Goal: Information Seeking & Learning: Check status

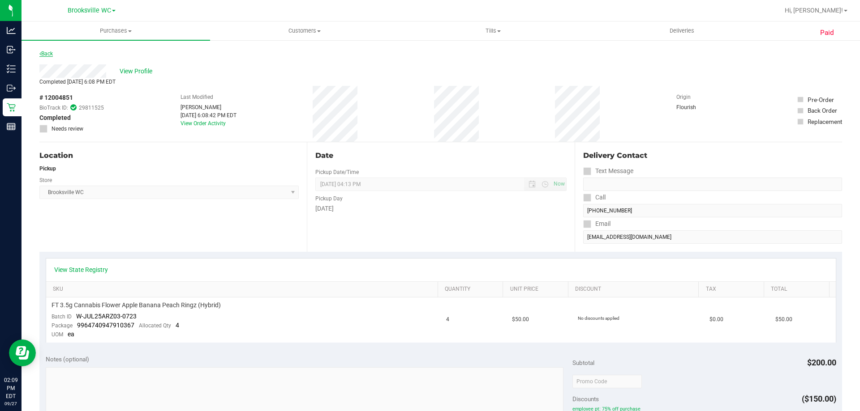
click at [46, 55] on link "Back" at bounding box center [45, 54] width 13 height 6
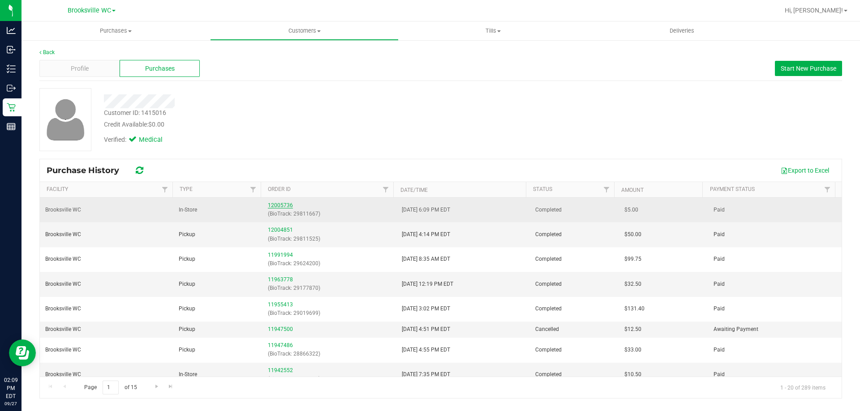
click at [282, 202] on link "12005736" at bounding box center [280, 205] width 25 height 6
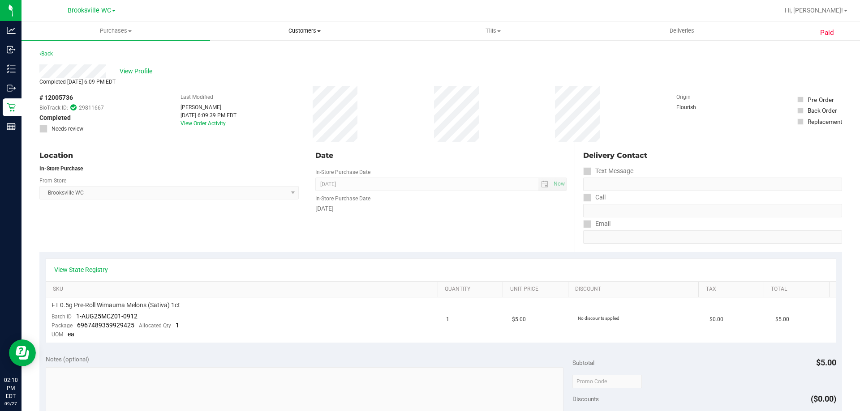
click at [301, 24] on uib-tab-heading "Customers All customers Add a new customer All physicians" at bounding box center [304, 31] width 188 height 18
click at [303, 54] on li "All customers" at bounding box center [304, 54] width 189 height 11
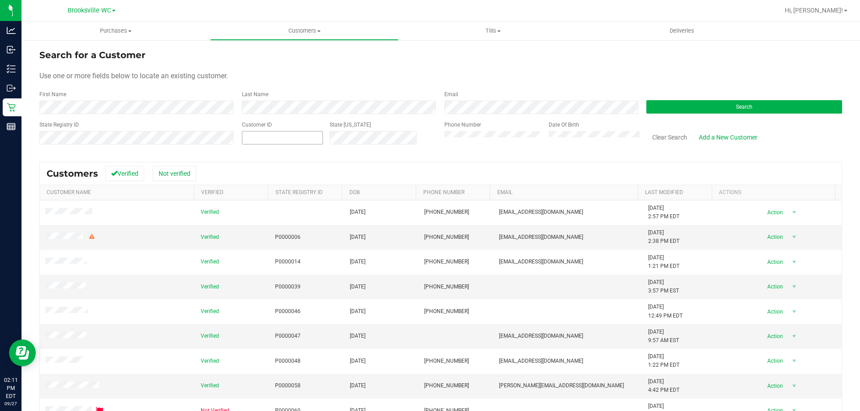
click at [302, 140] on span at bounding box center [282, 137] width 81 height 13
type input "406280"
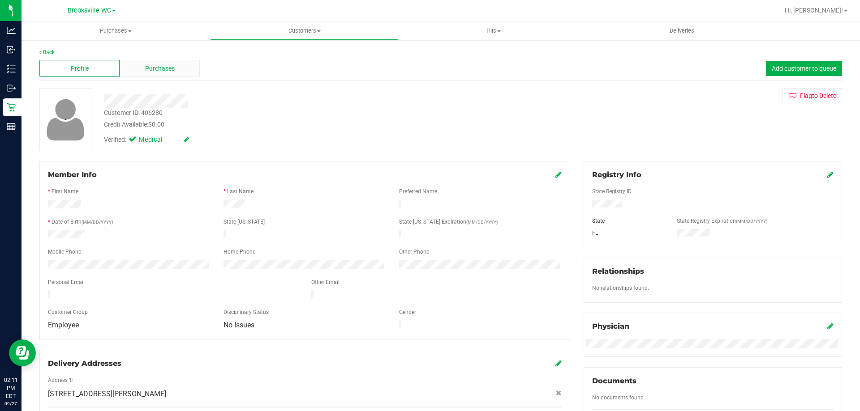
click at [167, 64] on span "Purchases" at bounding box center [160, 68] width 30 height 9
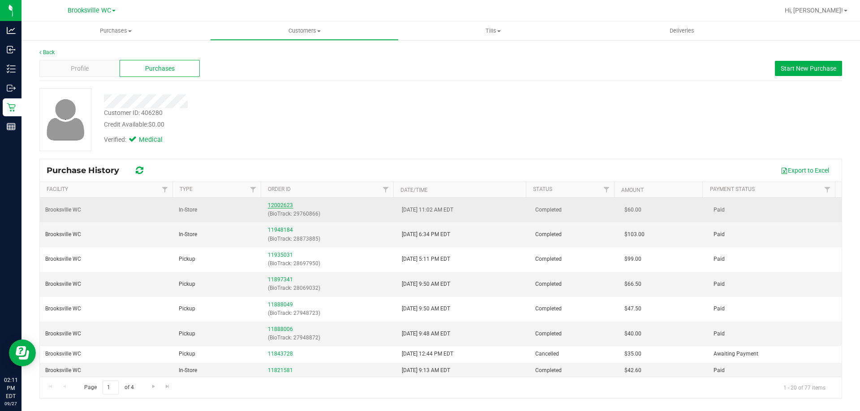
click at [271, 205] on link "12002623" at bounding box center [280, 205] width 25 height 6
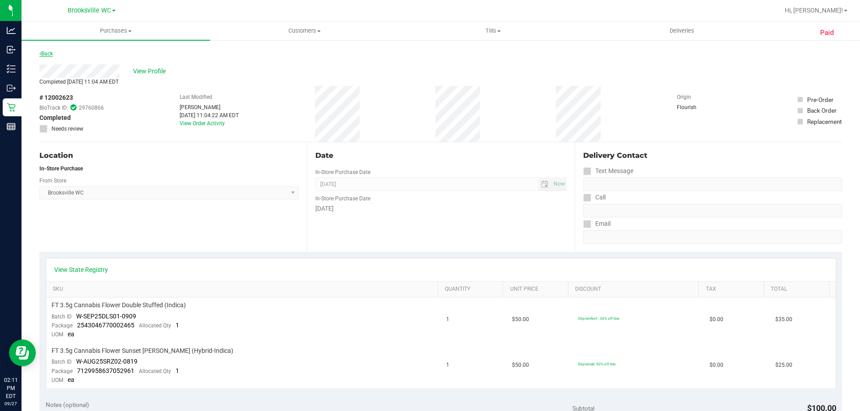
click at [47, 53] on link "Back" at bounding box center [45, 54] width 13 height 6
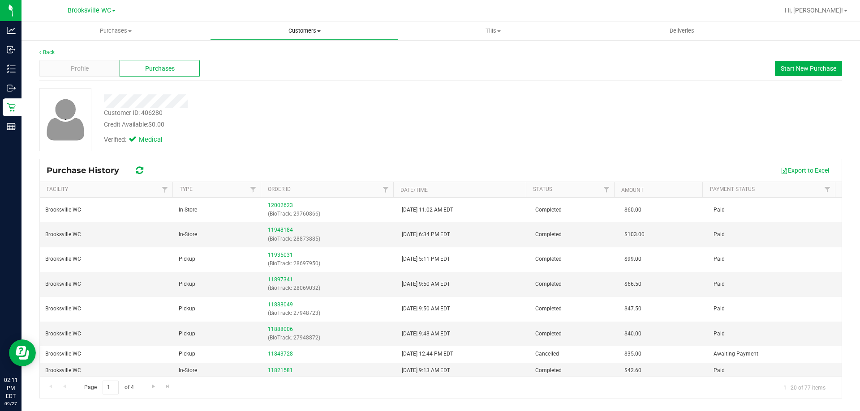
click at [299, 24] on uib-tab-heading "Customers All customers Add a new customer All physicians" at bounding box center [304, 31] width 188 height 18
click at [279, 54] on li "All customers" at bounding box center [304, 54] width 189 height 11
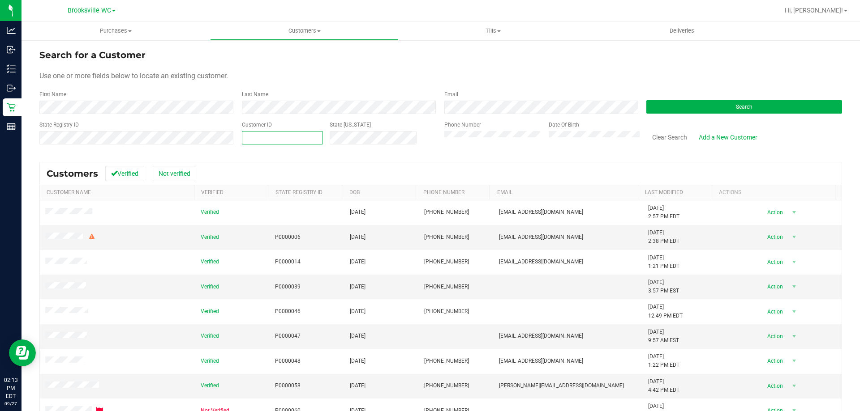
click at [318, 136] on span at bounding box center [282, 137] width 81 height 13
type input "1609473"
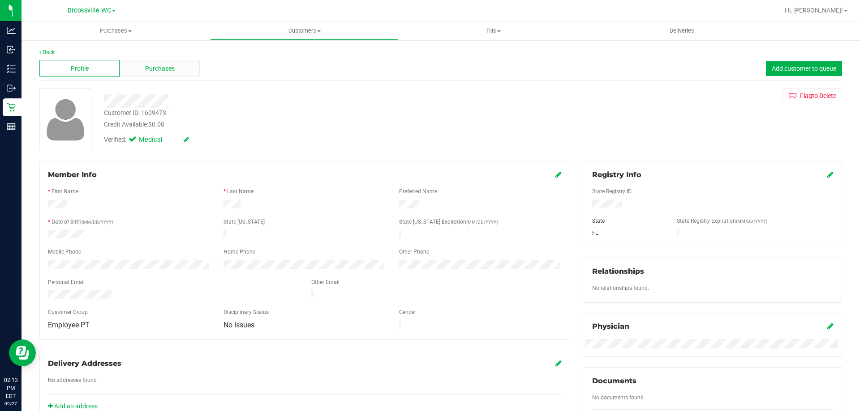
click at [156, 70] on span "Purchases" at bounding box center [160, 68] width 30 height 9
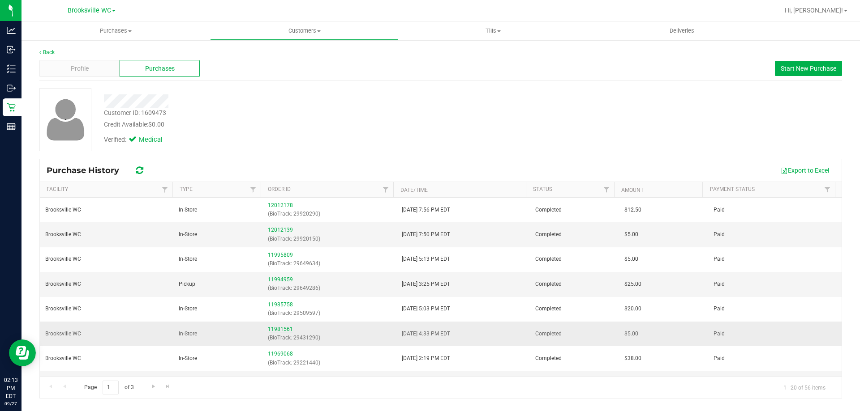
click at [283, 330] on link "11981561" at bounding box center [280, 329] width 25 height 6
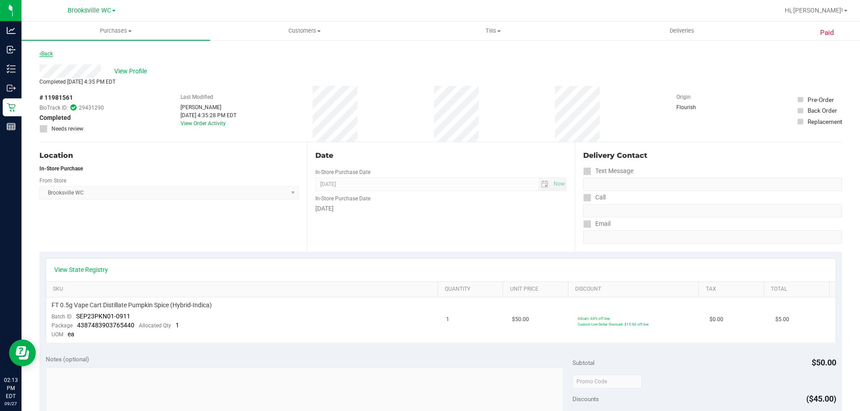
click at [49, 53] on link "Back" at bounding box center [45, 54] width 13 height 6
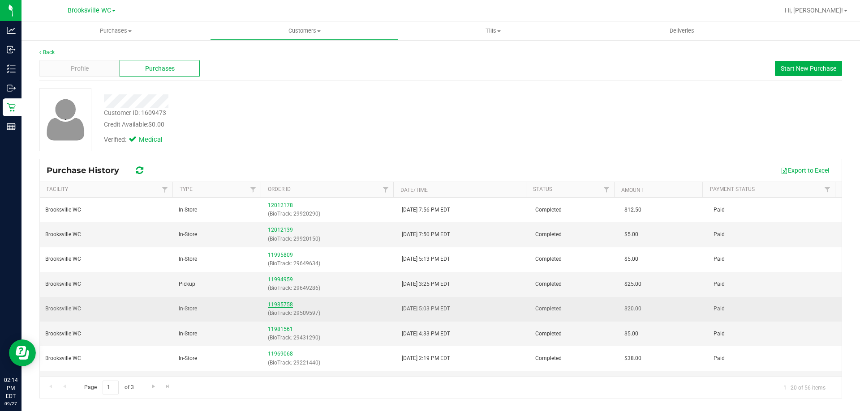
click at [279, 307] on link "11985758" at bounding box center [280, 305] width 25 height 6
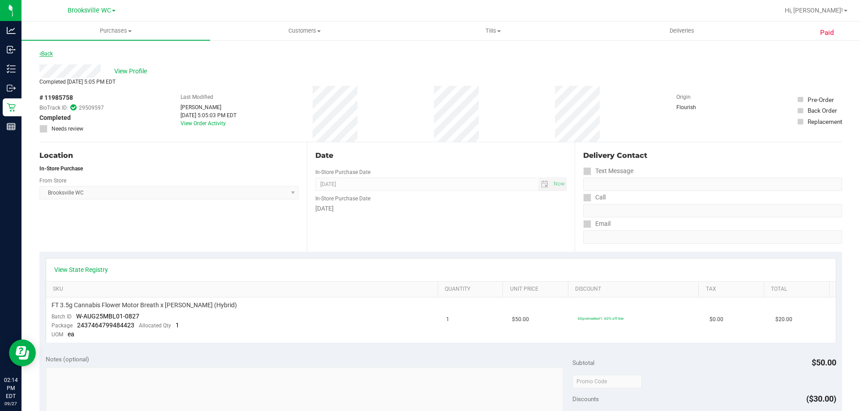
click at [45, 53] on link "Back" at bounding box center [45, 54] width 13 height 6
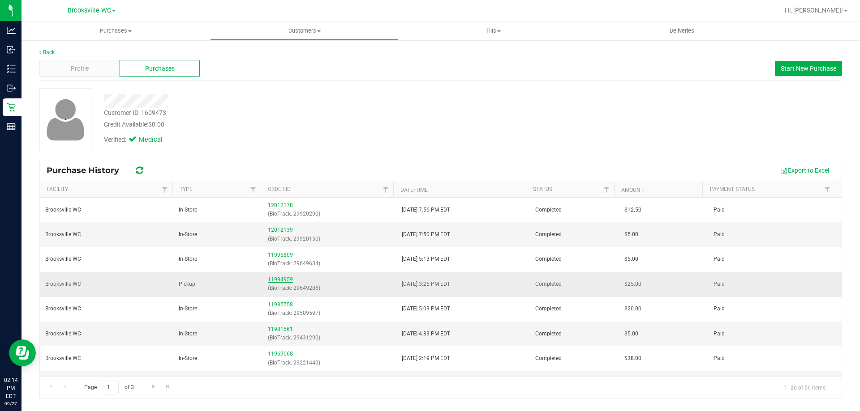
click at [279, 278] on link "11994959" at bounding box center [280, 280] width 25 height 6
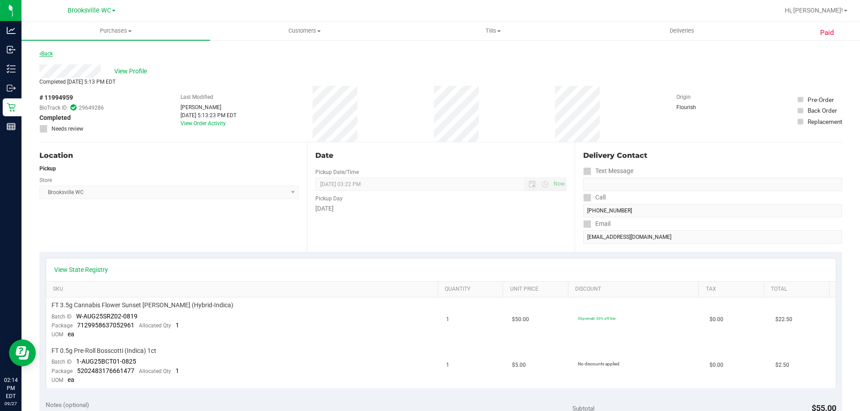
click at [48, 56] on link "Back" at bounding box center [45, 54] width 13 height 6
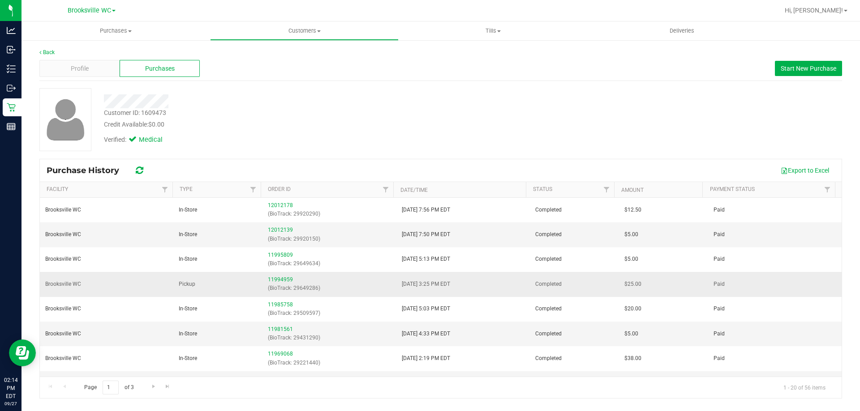
click at [271, 276] on div "11994959 (BioTrack: 29649286)" at bounding box center [329, 284] width 123 height 17
click at [272, 278] on link "11994959" at bounding box center [280, 280] width 25 height 6
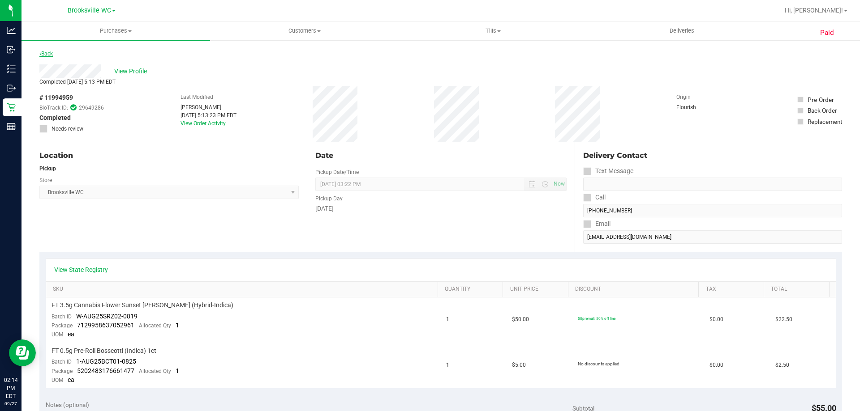
click at [46, 55] on link "Back" at bounding box center [45, 54] width 13 height 6
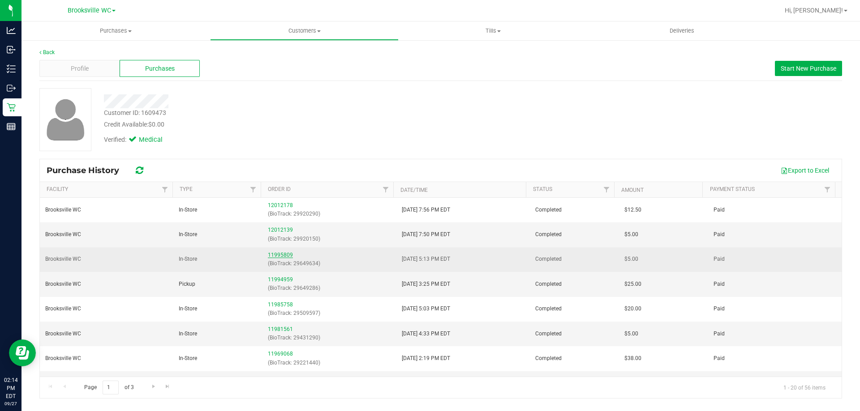
click at [279, 256] on link "11995809" at bounding box center [280, 255] width 25 height 6
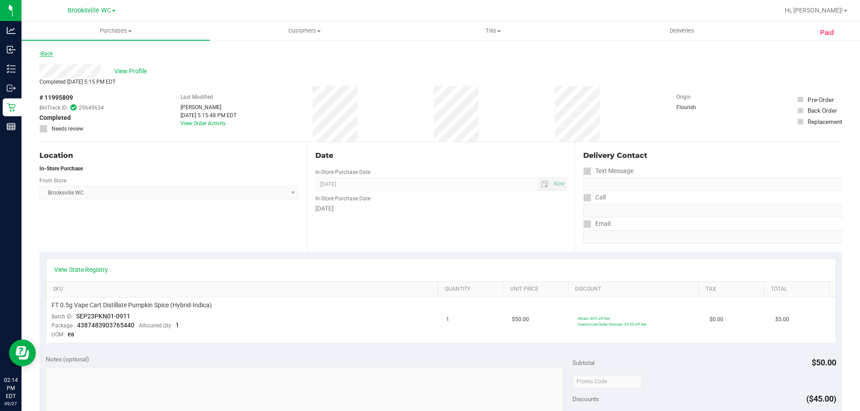
click at [51, 54] on link "Back" at bounding box center [45, 54] width 13 height 6
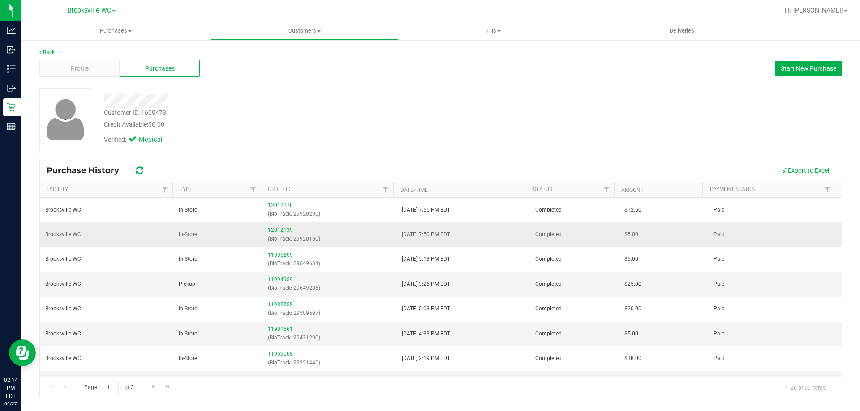
click at [287, 228] on link "12012139" at bounding box center [280, 230] width 25 height 6
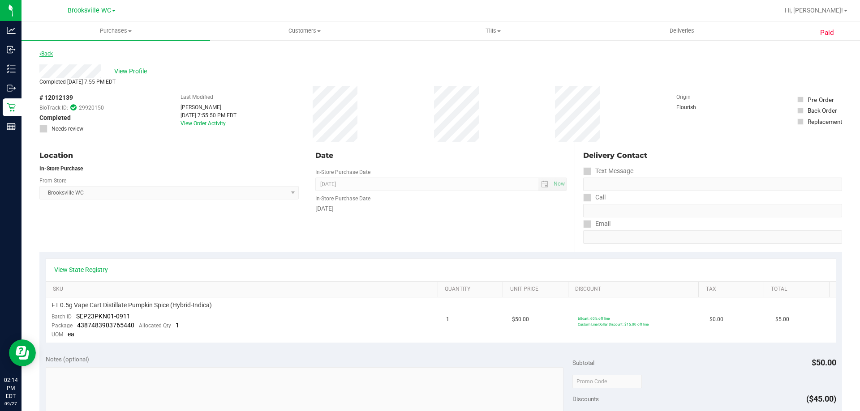
click at [50, 54] on link "Back" at bounding box center [45, 54] width 13 height 6
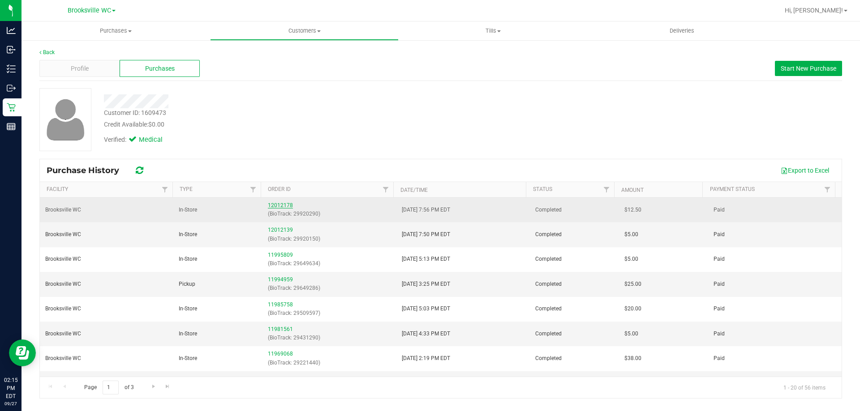
click at [283, 205] on link "12012178" at bounding box center [280, 205] width 25 height 6
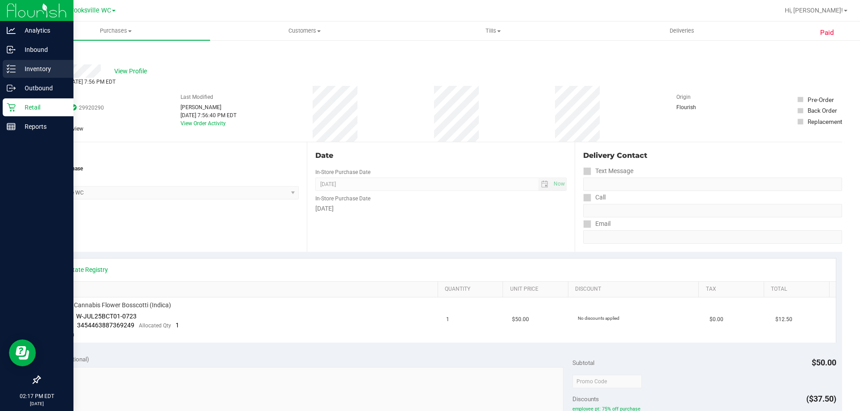
click at [30, 67] on p "Inventory" at bounding box center [43, 69] width 54 height 11
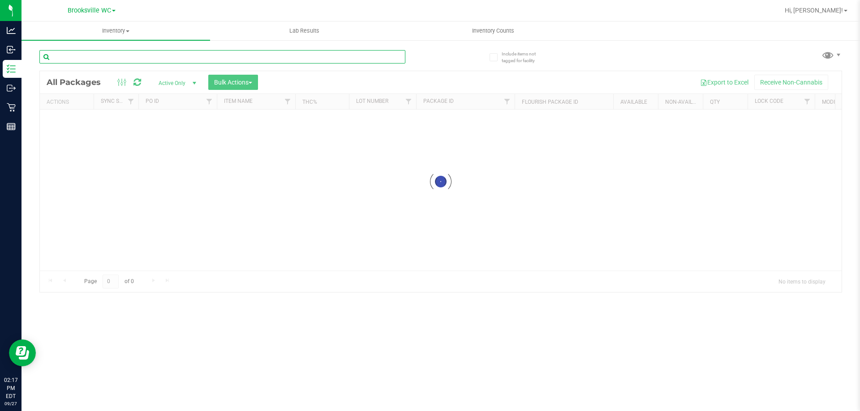
click at [123, 60] on input "text" at bounding box center [222, 56] width 366 height 13
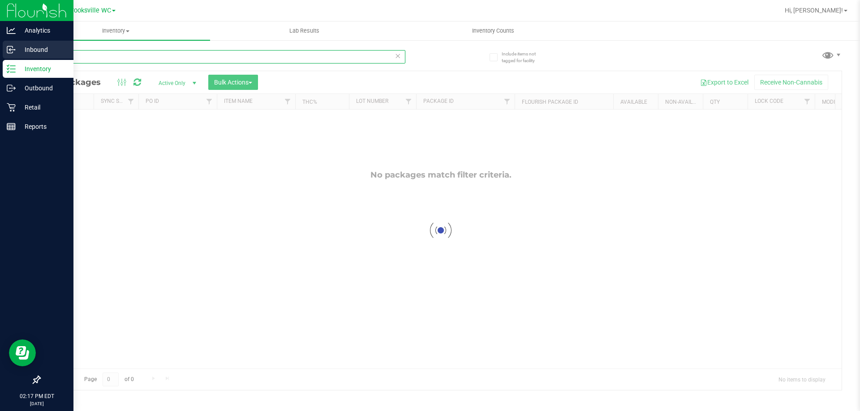
drag, startPoint x: 88, startPoint y: 54, endPoint x: 0, endPoint y: 56, distance: 87.8
click at [0, 56] on div "Analytics Inbound Inventory Outbound Retail Reports 02:17 PM EDT [DATE] 09/27 B…" at bounding box center [430, 205] width 860 height 411
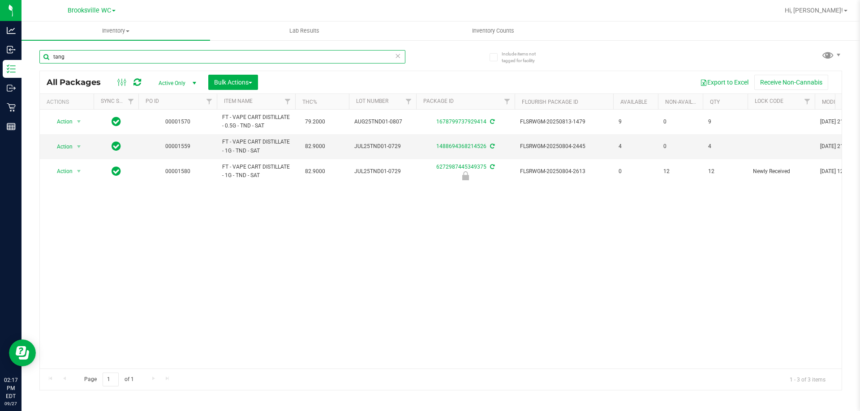
type input "tang"
drag, startPoint x: 579, startPoint y: 278, endPoint x: 568, endPoint y: 274, distance: 11.2
click at [578, 278] on div "Action Action Adjust qty Create package Edit attributes Global inventory Locate…" at bounding box center [440, 239] width 801 height 259
